Goal: Information Seeking & Learning: Learn about a topic

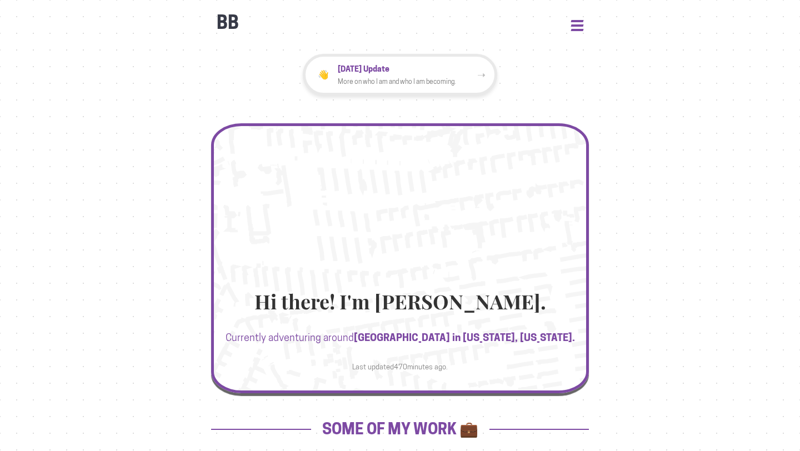
click at [581, 29] on button "Open Menu" at bounding box center [577, 25] width 12 height 10
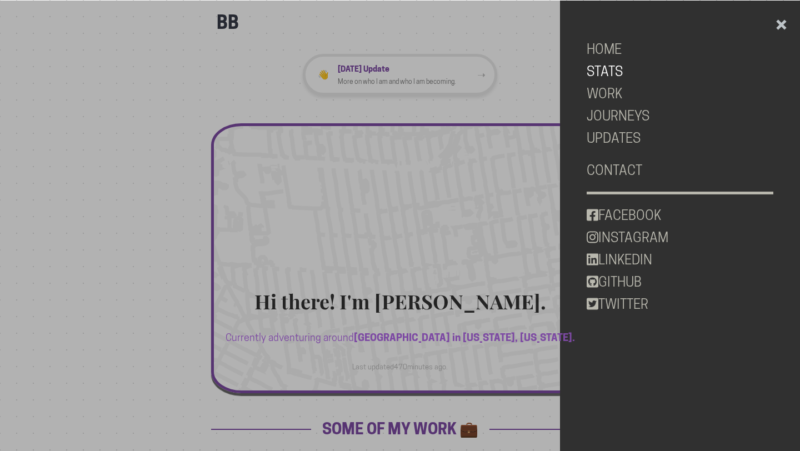
click at [607, 77] on link "STATS" at bounding box center [680, 72] width 187 height 22
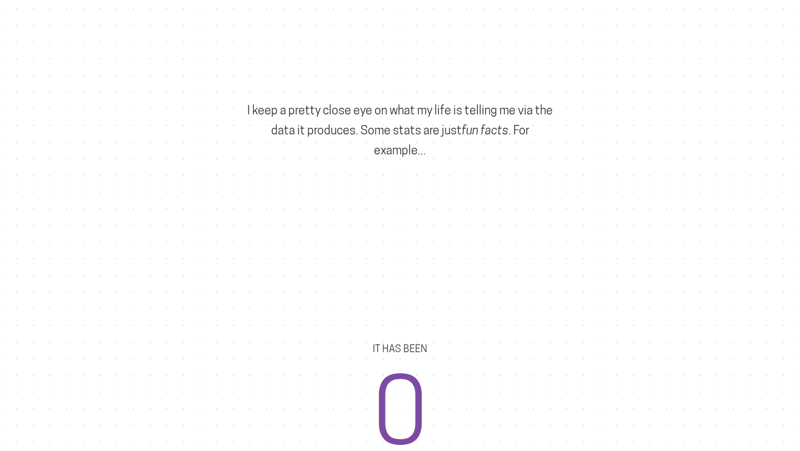
scroll to position [532, 0]
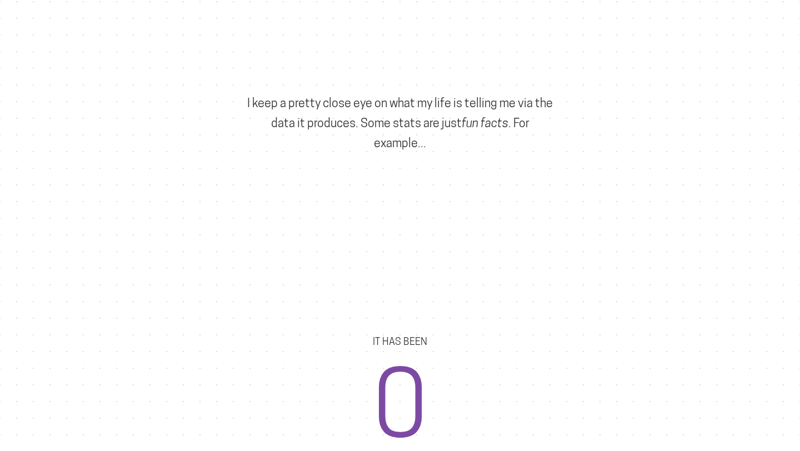
drag, startPoint x: 248, startPoint y: 100, endPoint x: 421, endPoint y: 144, distance: 178.4
click at [422, 146] on p "I keep a pretty close eye on what my life is telling me via the data it produce…" at bounding box center [400, 123] width 309 height 60
click at [437, 147] on p "I keep a pretty close eye on what my life is telling me via the data it produce…" at bounding box center [400, 123] width 309 height 60
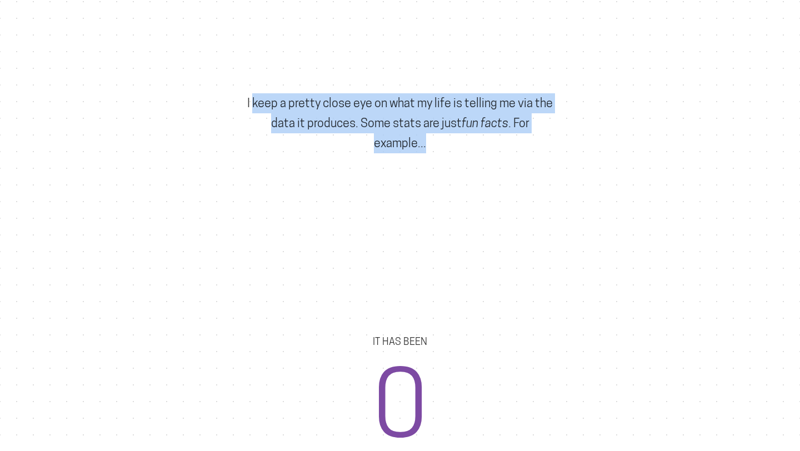
drag, startPoint x: 249, startPoint y: 102, endPoint x: 464, endPoint y: 147, distance: 219.6
click at [464, 147] on p "I keep a pretty close eye on what my life is telling me via the data it produce…" at bounding box center [400, 123] width 309 height 60
copy p "keep a pretty close eye on what my life is telling me via the data it produces.…"
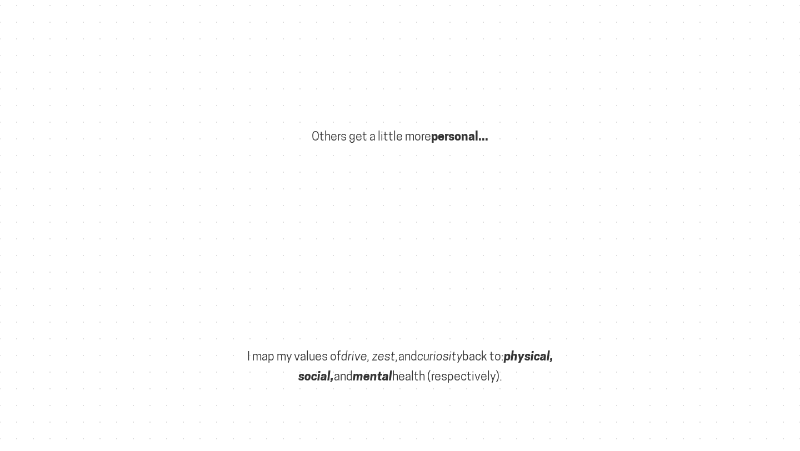
scroll to position [1754, 0]
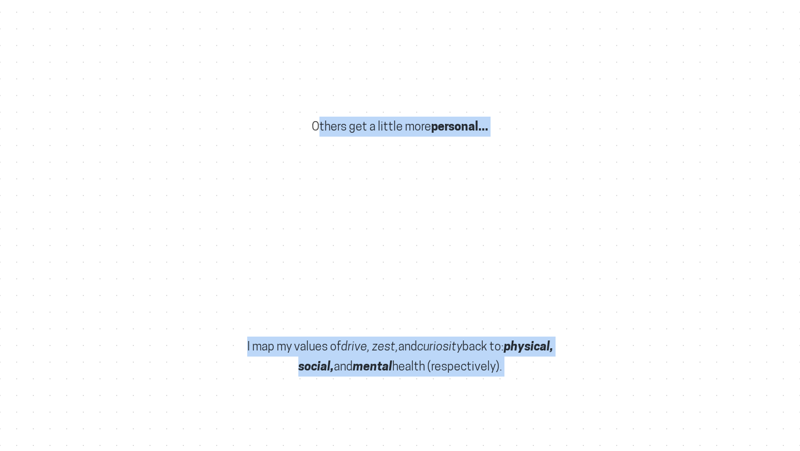
drag, startPoint x: 313, startPoint y: 111, endPoint x: 547, endPoint y: 364, distance: 344.7
click at [547, 364] on div "[PERSON_NAME]'s take on living a data-driven life Data was updated 470 minutes …" at bounding box center [400, 347] width 389 height 4135
copy div "Others get a little more personal... I map my values of drive, zest, and curios…"
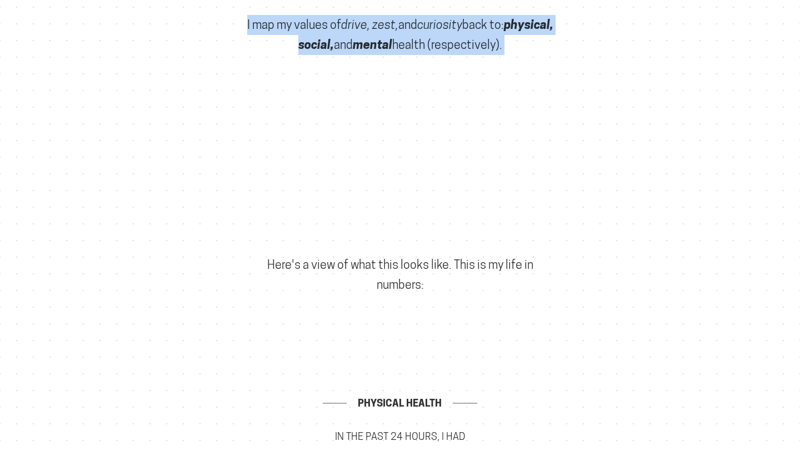
scroll to position [2089, 0]
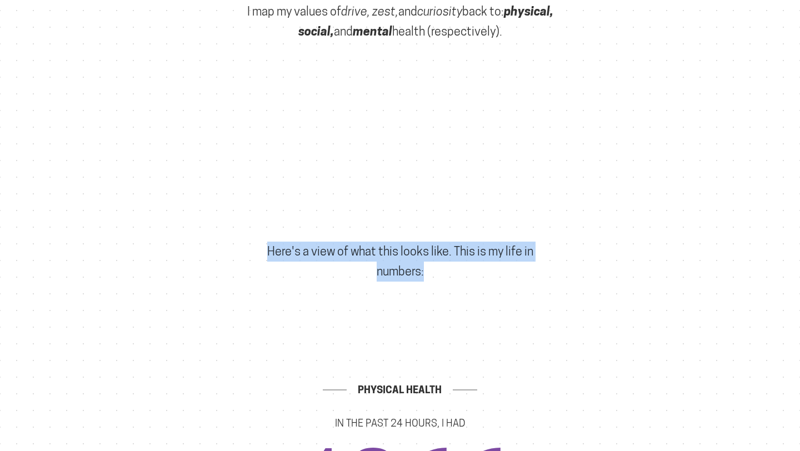
drag, startPoint x: 267, startPoint y: 233, endPoint x: 446, endPoint y: 259, distance: 180.7
click at [446, 259] on p "Here's a view of what this looks like. This is my life in numbers:" at bounding box center [400, 262] width 309 height 40
copy p "Here's a view of what this looks like. This is my life in numbers:"
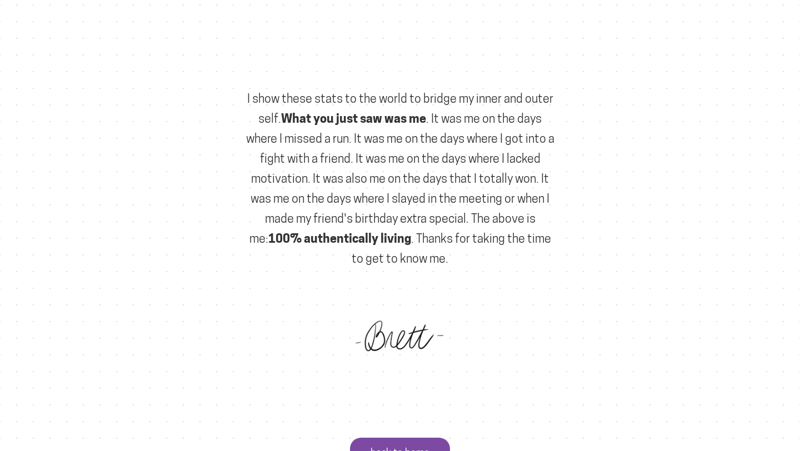
scroll to position [3629, 0]
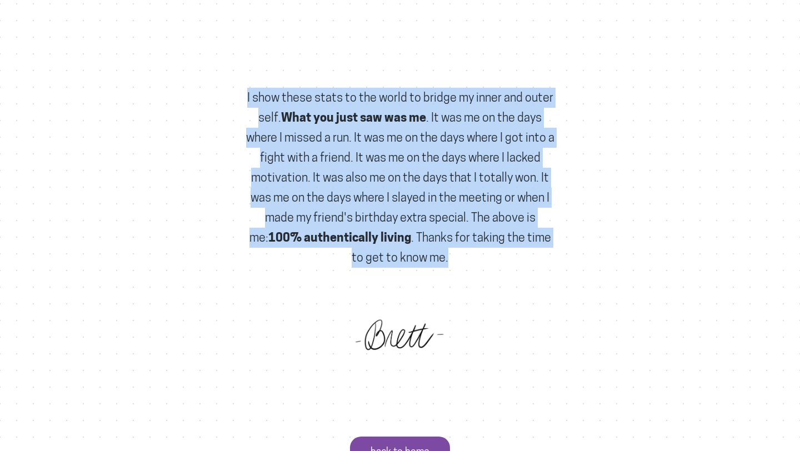
drag, startPoint x: 248, startPoint y: 79, endPoint x: 479, endPoint y: 233, distance: 277.3
click at [479, 233] on p "I show these stats to the world to bridge my inner and outer self. What you jus…" at bounding box center [400, 178] width 309 height 180
copy p "I show these stats to the world to bridge my inner and outer self. What you jus…"
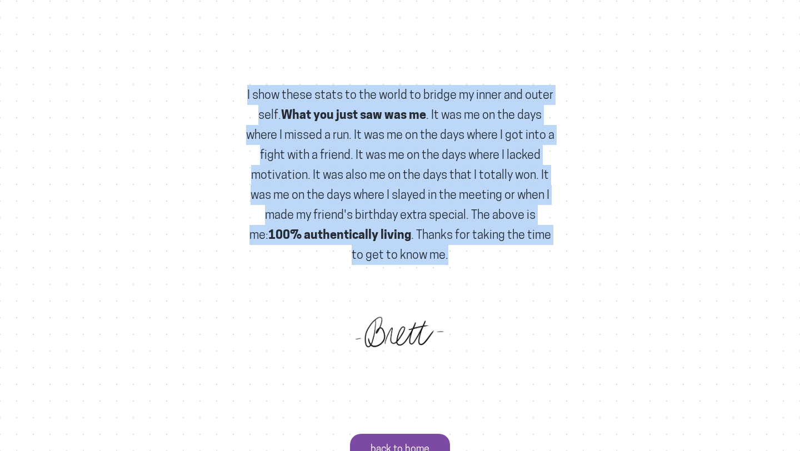
scroll to position [3630, 0]
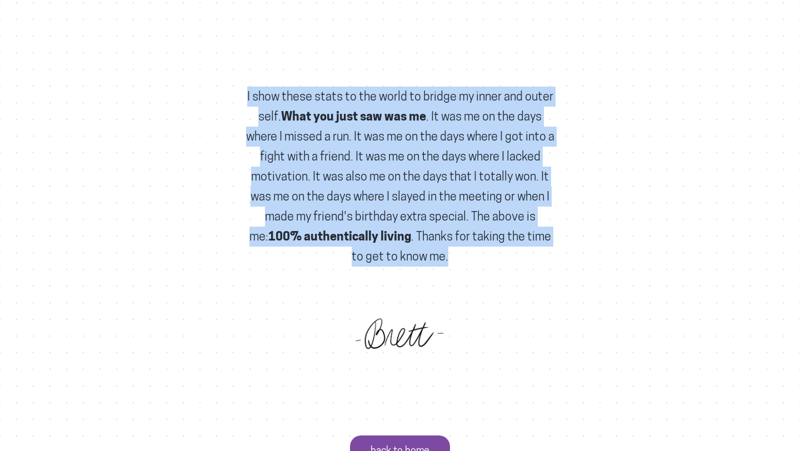
copy p "I show these stats to the world to bridge my inner and outer self. What you jus…"
